Goal: Information Seeking & Learning: Learn about a topic

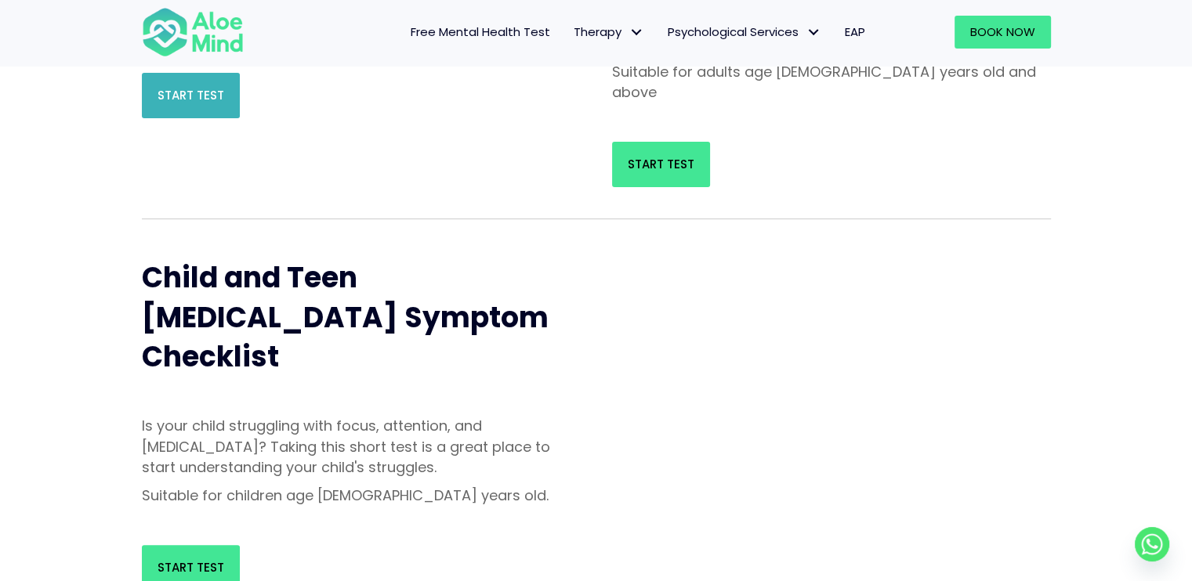
scroll to position [345, 0]
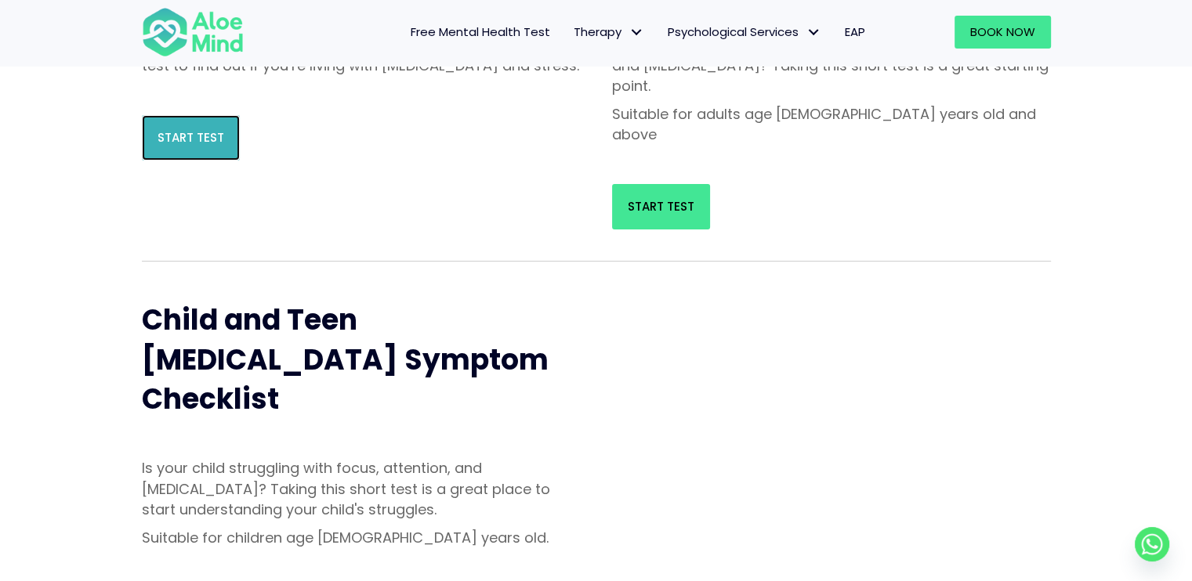
click at [184, 148] on link "Start Test" at bounding box center [191, 137] width 98 height 45
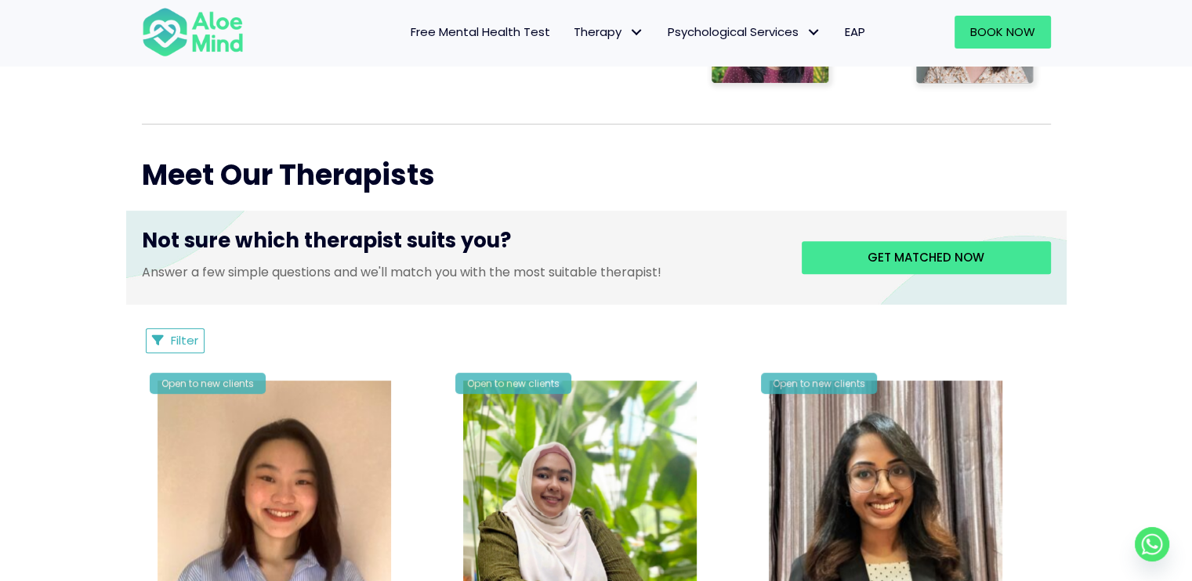
scroll to position [658, 0]
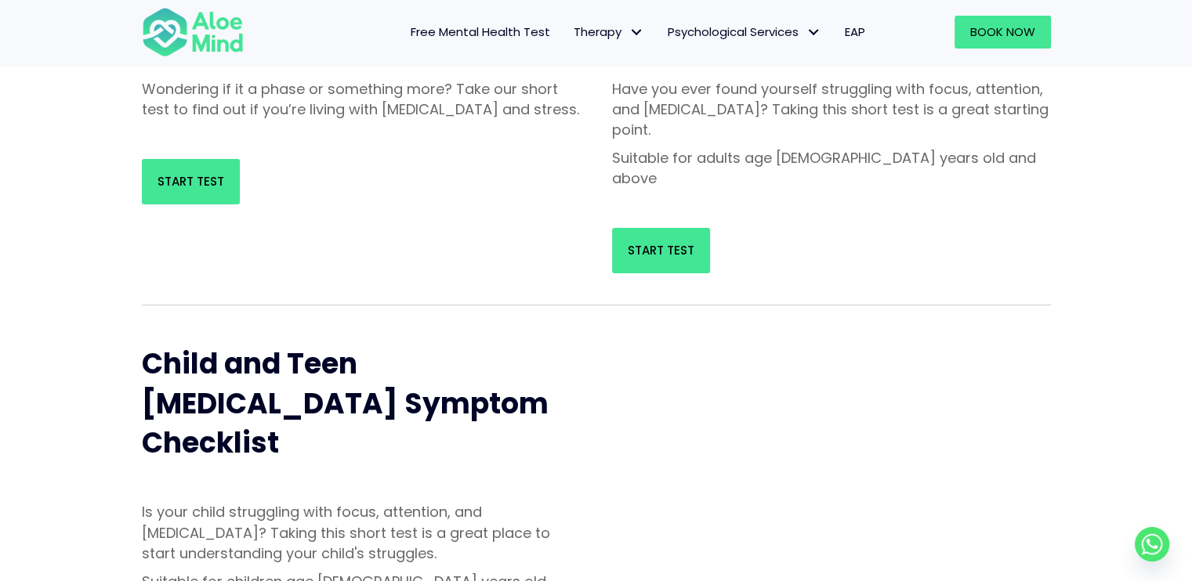
scroll to position [345, 0]
